Goal: Navigation & Orientation: Find specific page/section

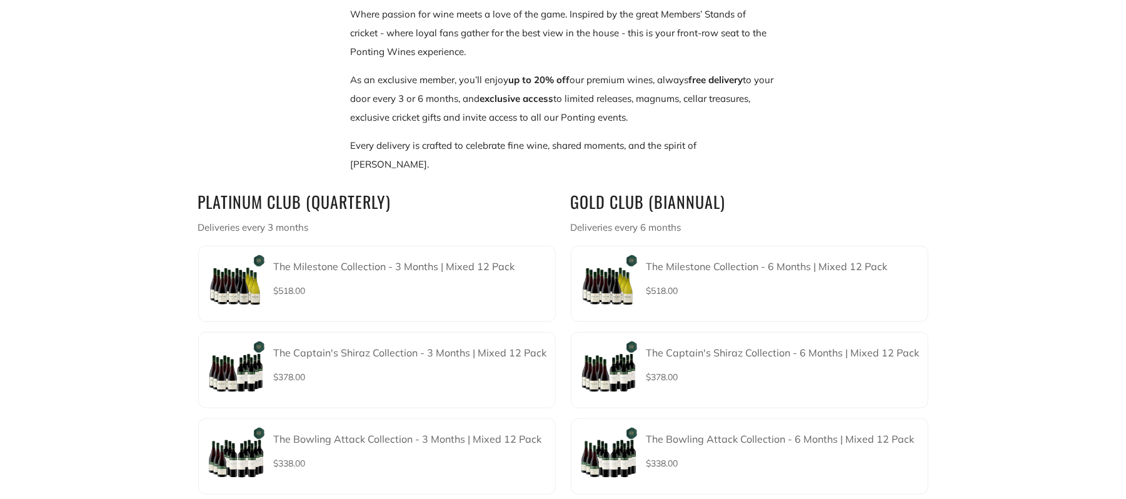
scroll to position [522, 0]
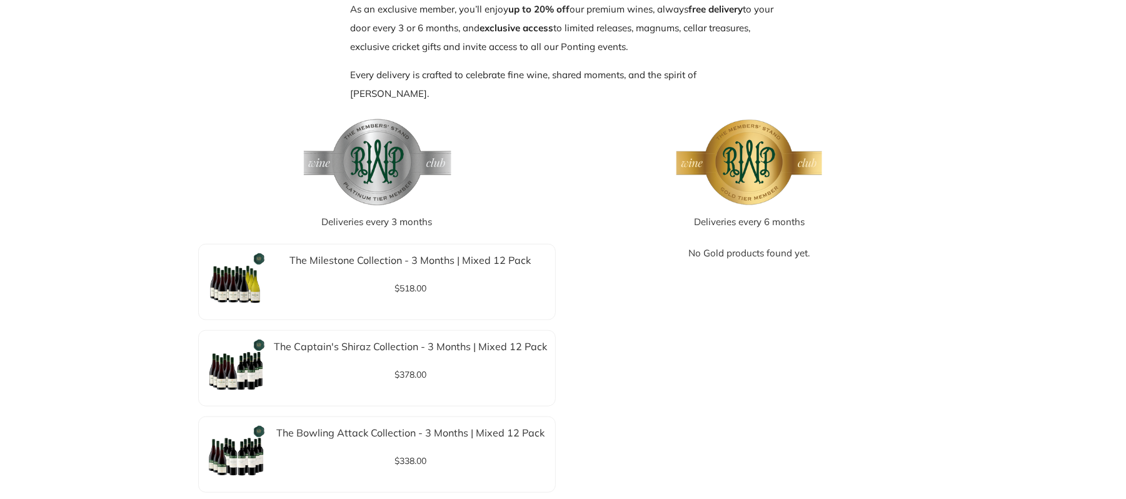
scroll to position [600, 0]
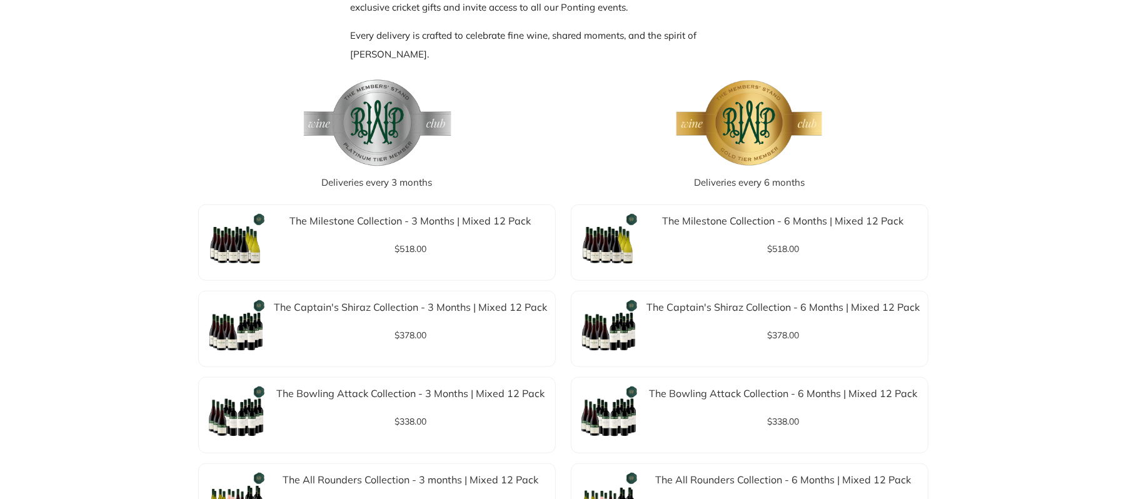
scroll to position [651, 0]
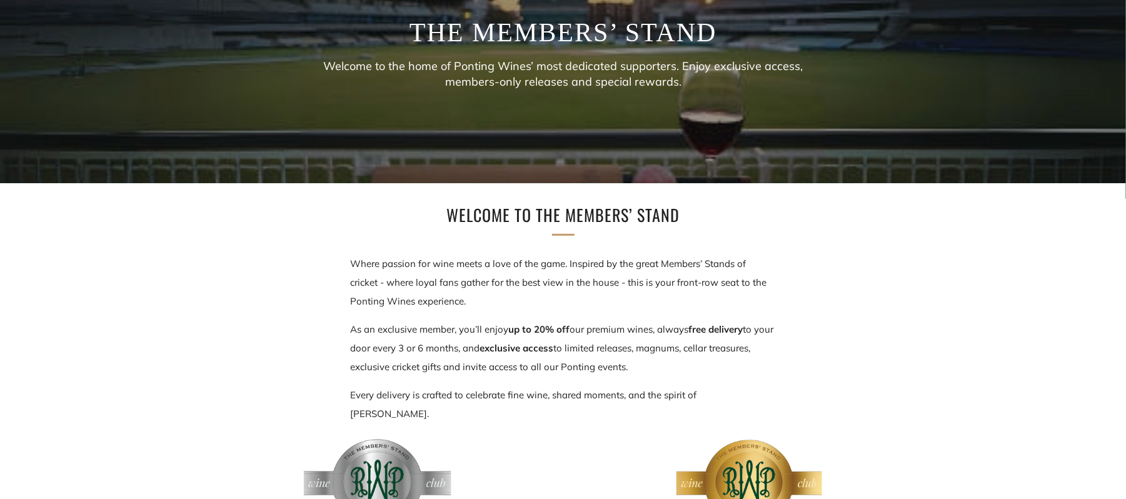
scroll to position [299, 0]
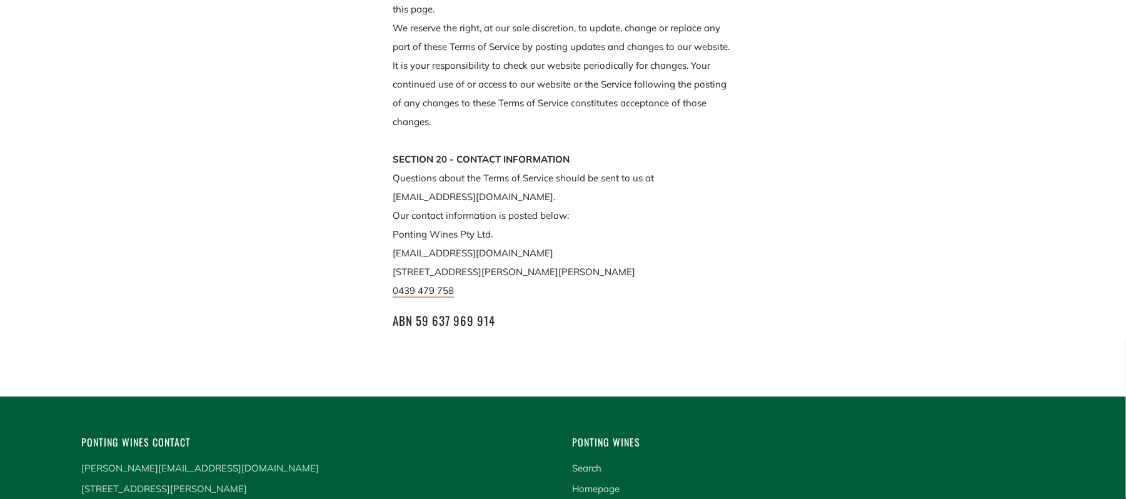
scroll to position [5695, 0]
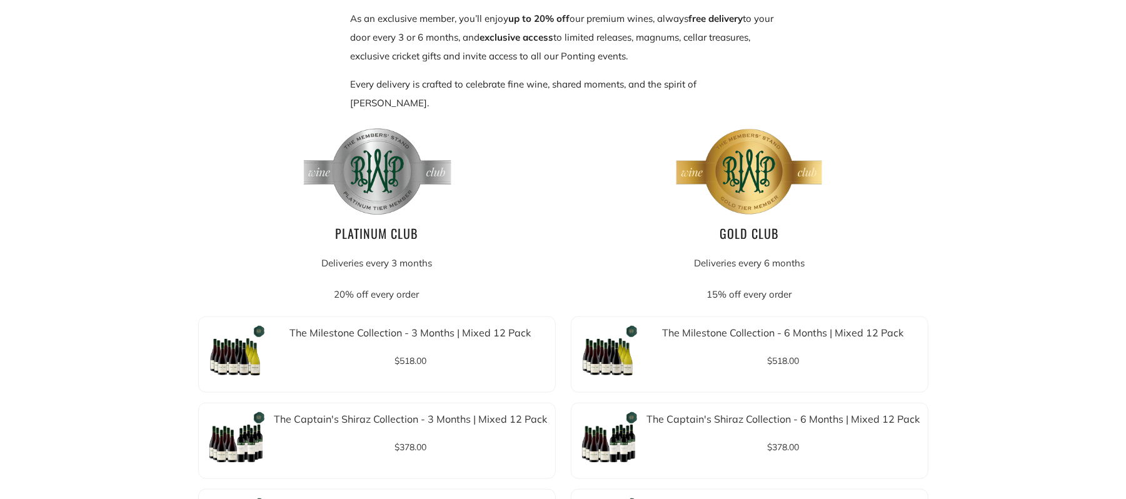
scroll to position [666, 0]
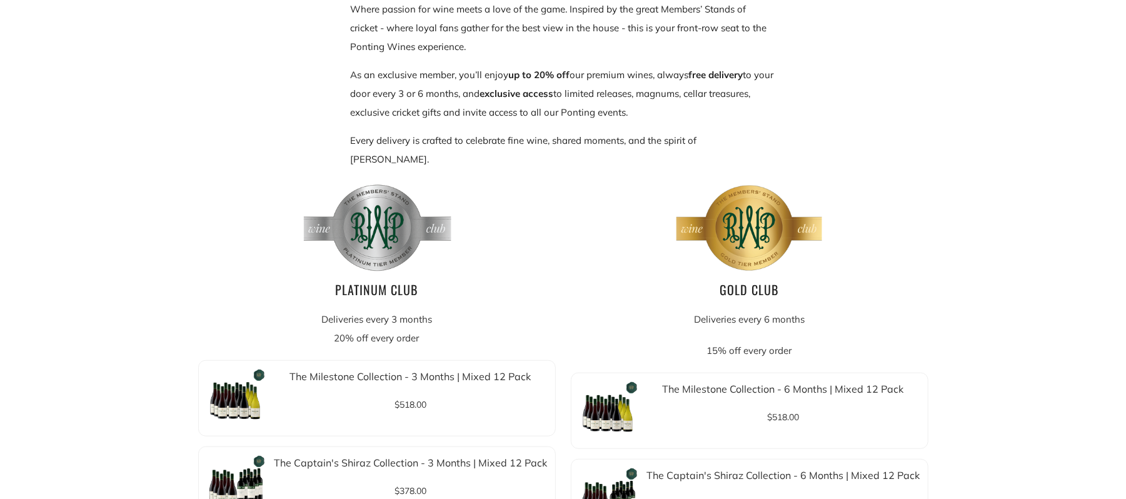
scroll to position [535, 0]
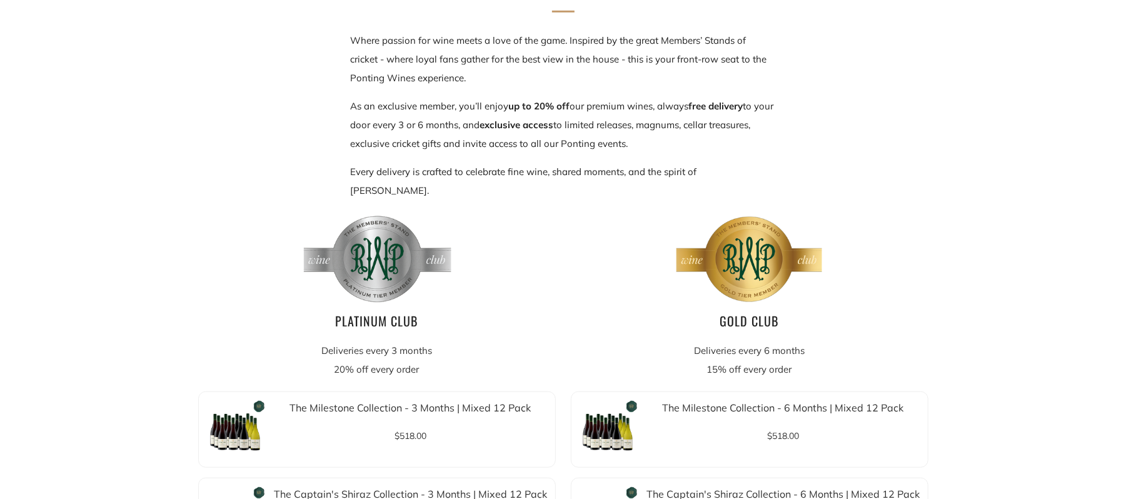
scroll to position [513, 0]
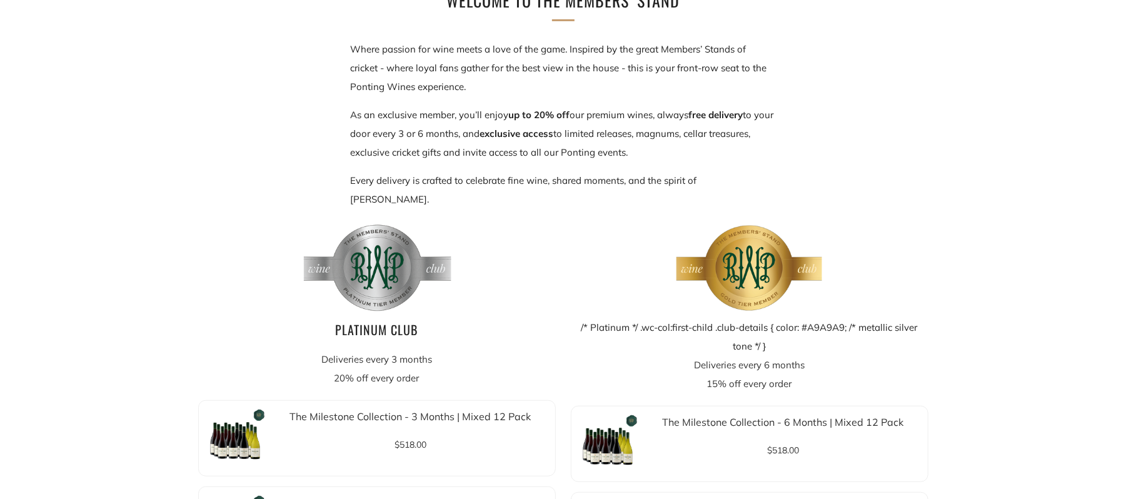
scroll to position [495, 0]
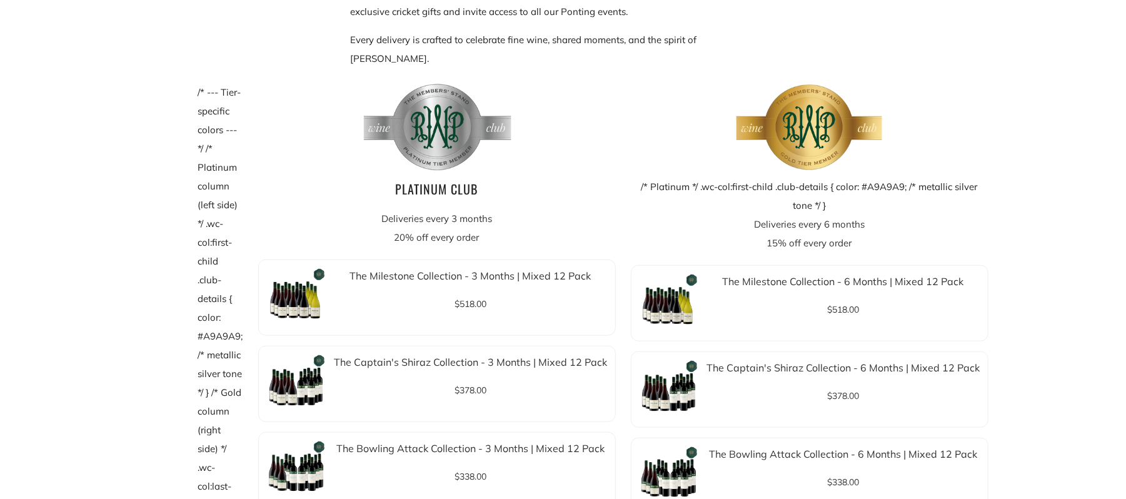
scroll to position [666, 0]
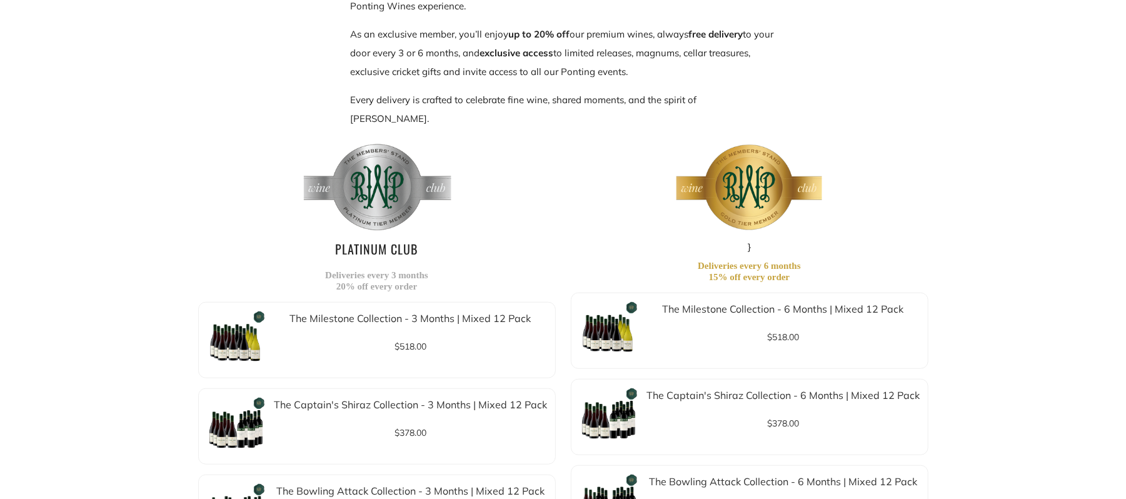
scroll to position [568, 0]
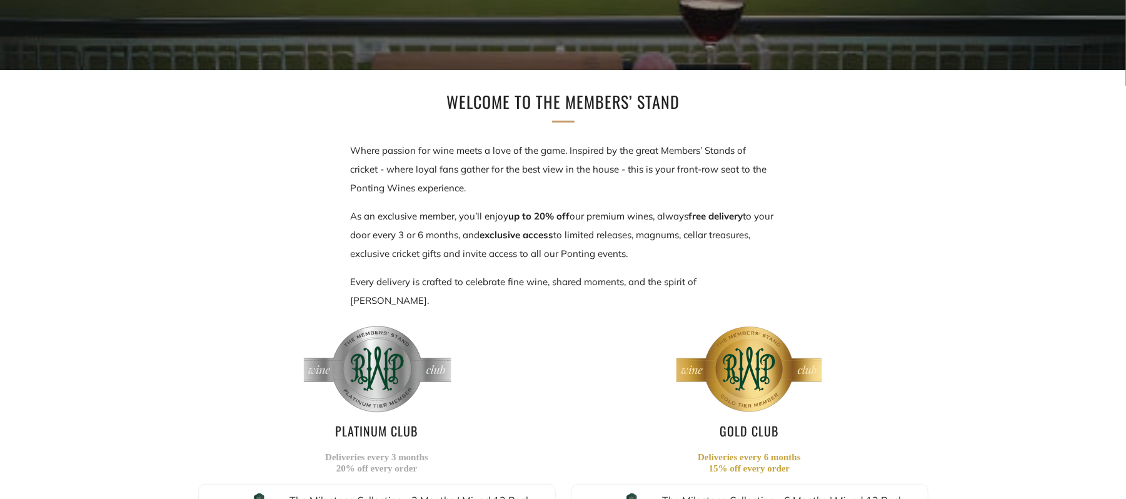
scroll to position [401, 0]
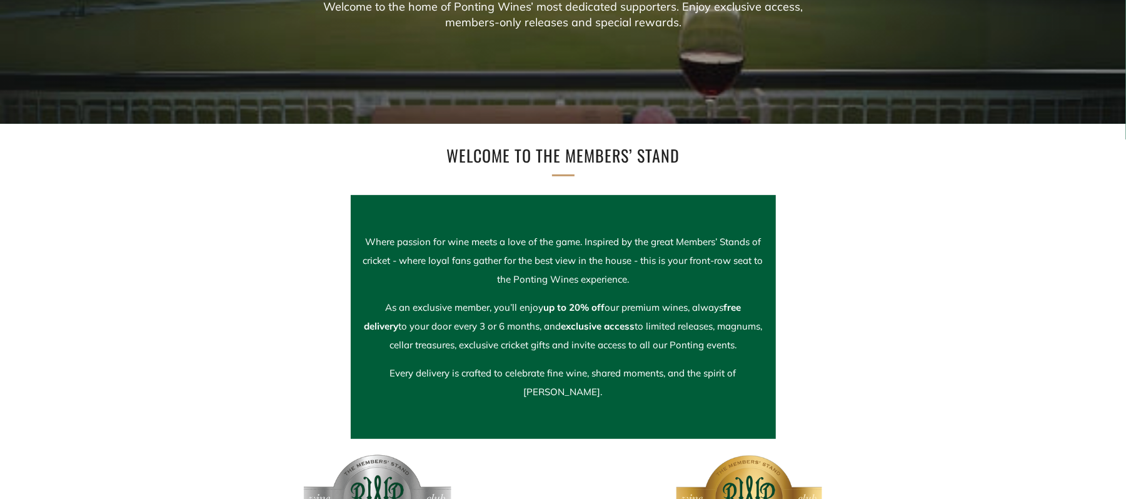
scroll to position [333, 0]
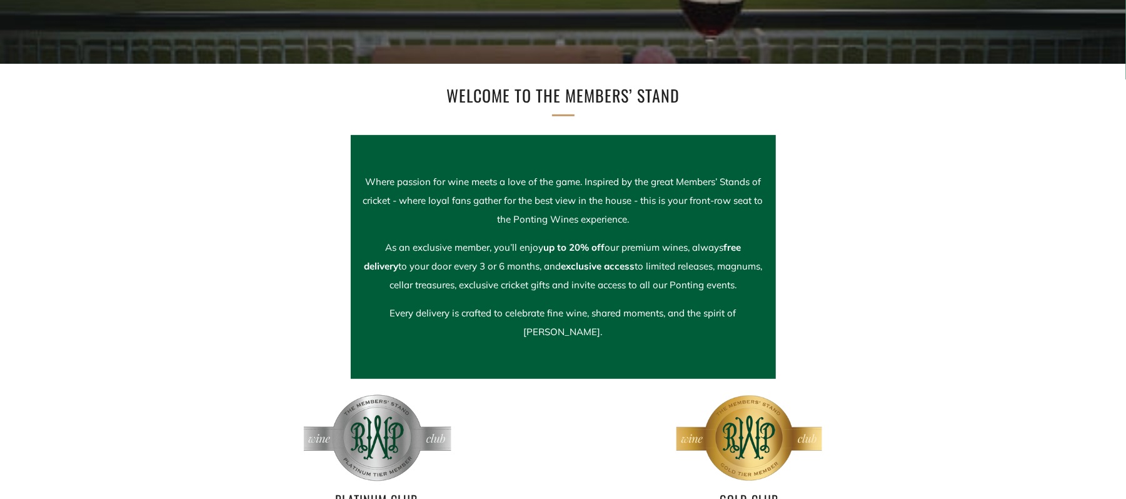
scroll to position [400, 0]
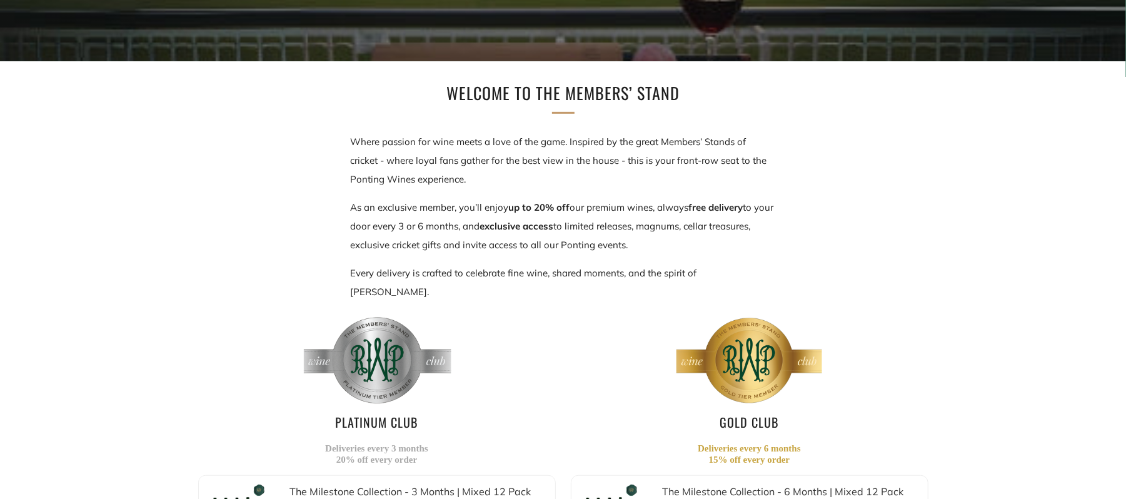
scroll to position [366, 0]
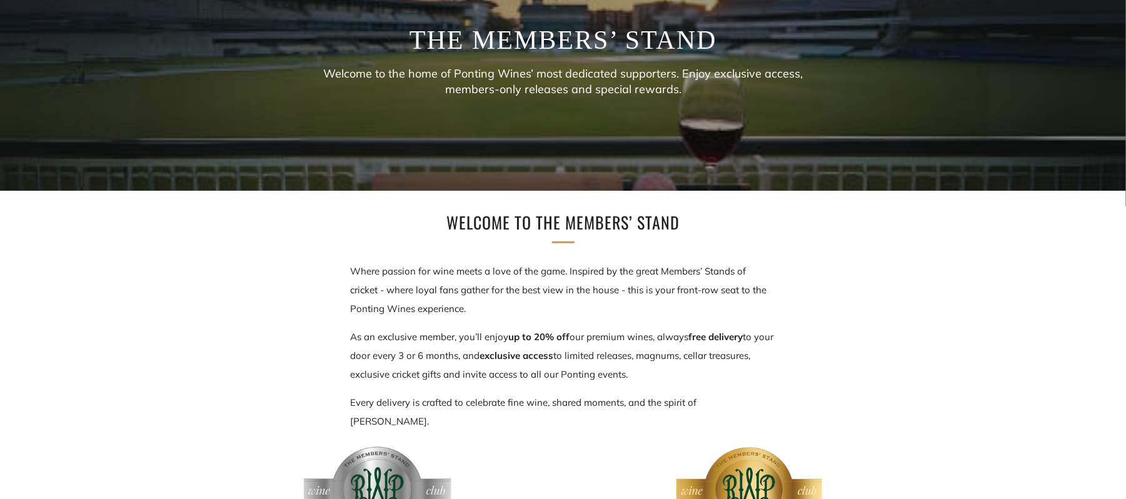
scroll to position [300, 0]
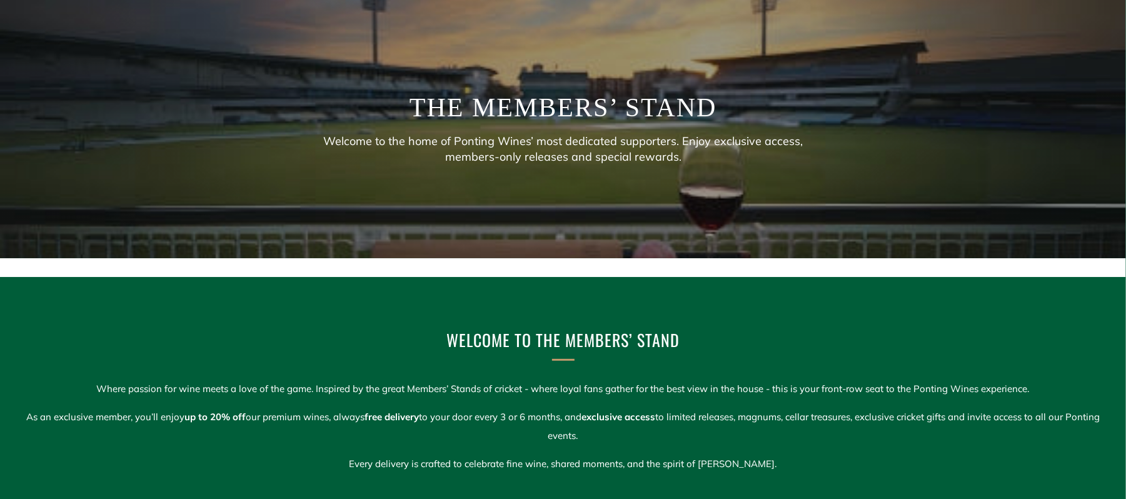
scroll to position [200, 0]
